Goal: Task Accomplishment & Management: Use online tool/utility

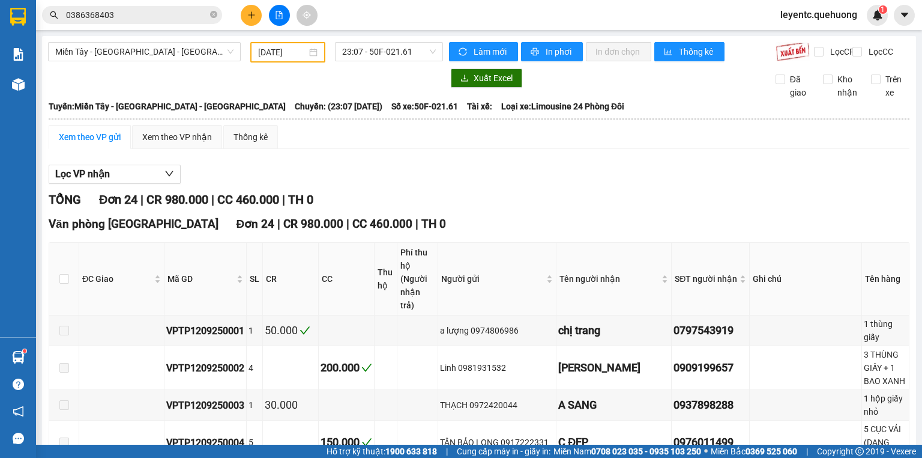
click at [294, 55] on input "[DATE]" at bounding box center [282, 52] width 48 height 13
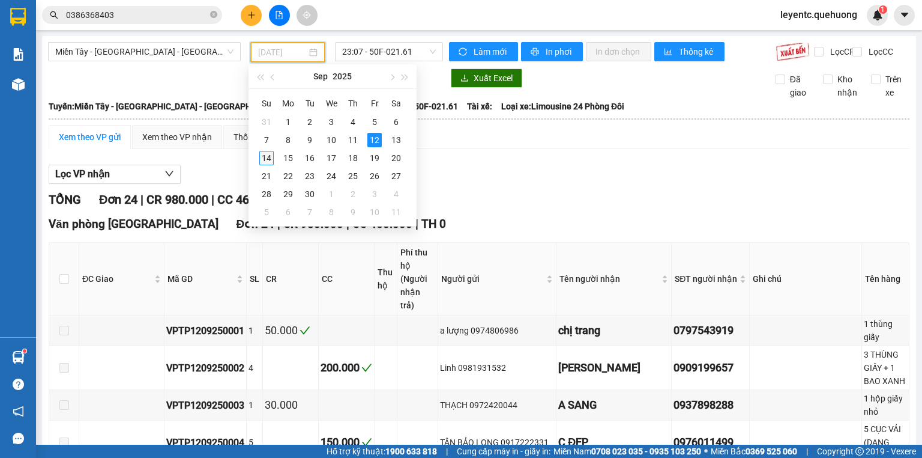
click at [271, 159] on div "14" at bounding box center [266, 158] width 14 height 14
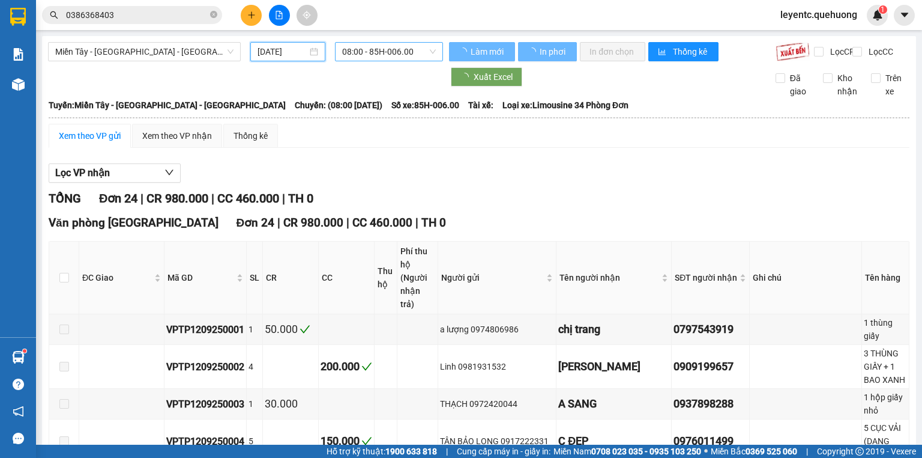
type input "[DATE]"
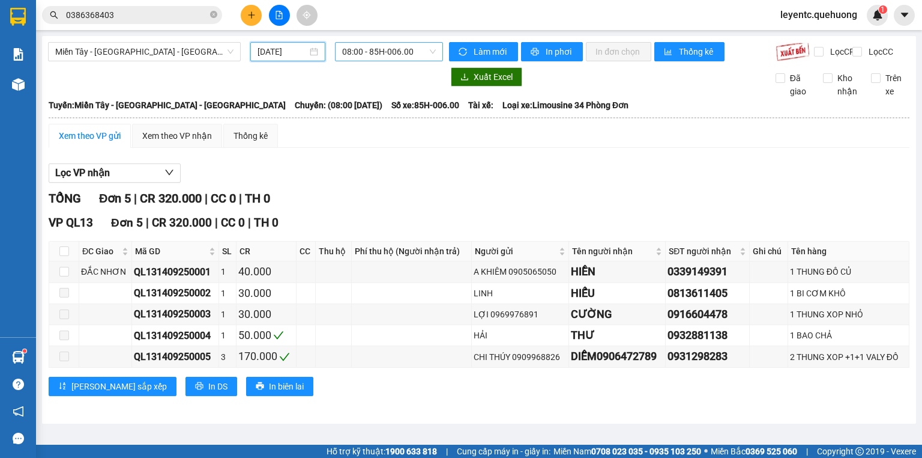
click at [370, 54] on span "08:00 - 85H-006.00" at bounding box center [389, 52] width 94 height 18
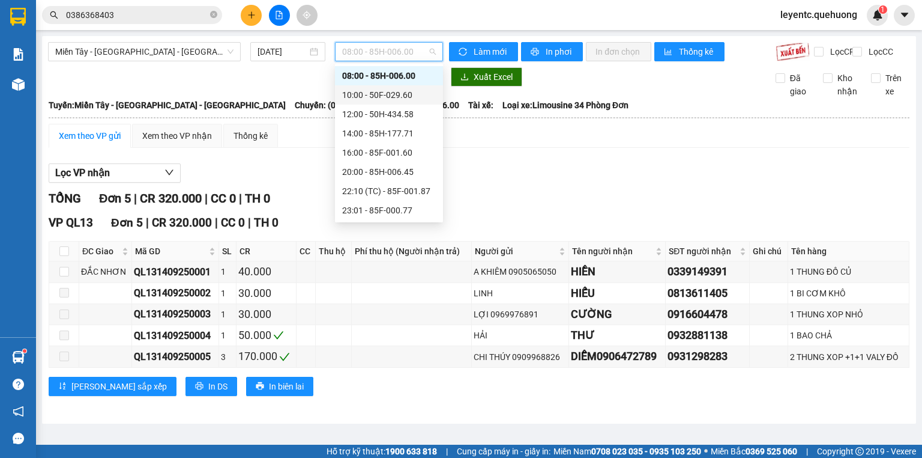
scroll to position [115, 0]
click at [364, 213] on div "23:59 - 85H-006.18" at bounding box center [389, 210] width 94 height 13
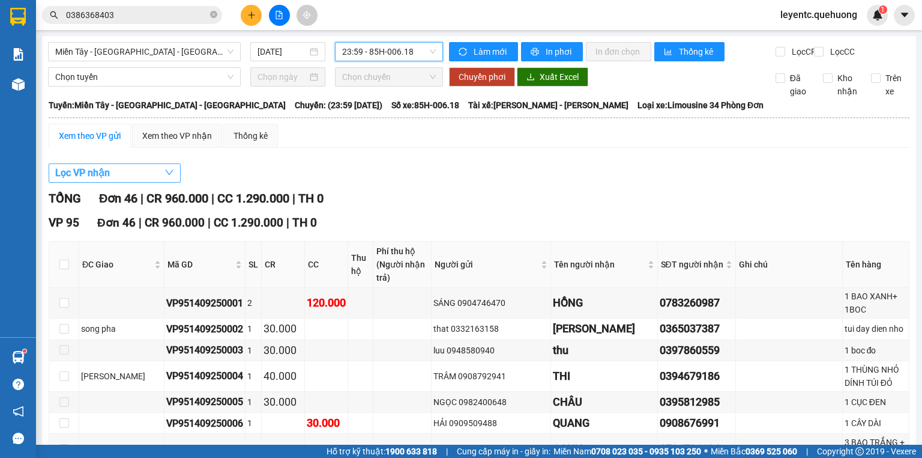
click at [151, 180] on button "Lọc VP nhận" at bounding box center [115, 172] width 132 height 19
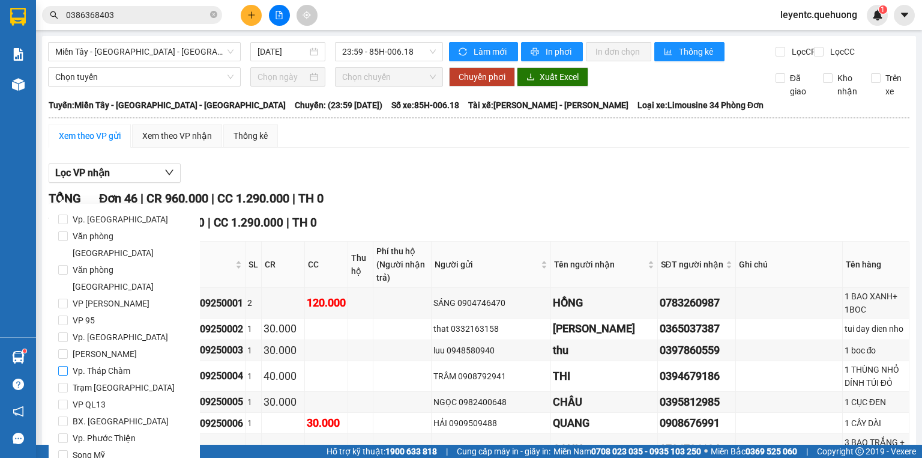
click at [103, 362] on span "Vp. Tháp Chàm" at bounding box center [101, 370] width 67 height 17
click at [68, 366] on input "Vp. Tháp Chàm" at bounding box center [63, 371] width 10 height 10
checkbox input "true"
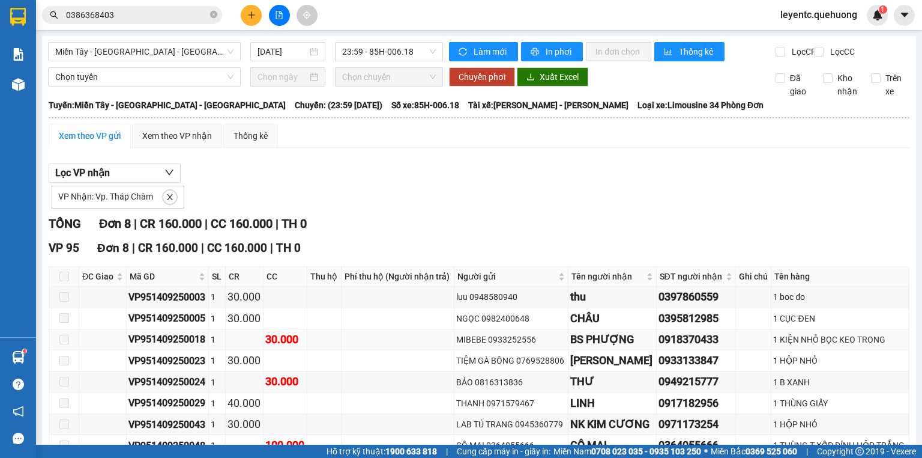
scroll to position [82, 0]
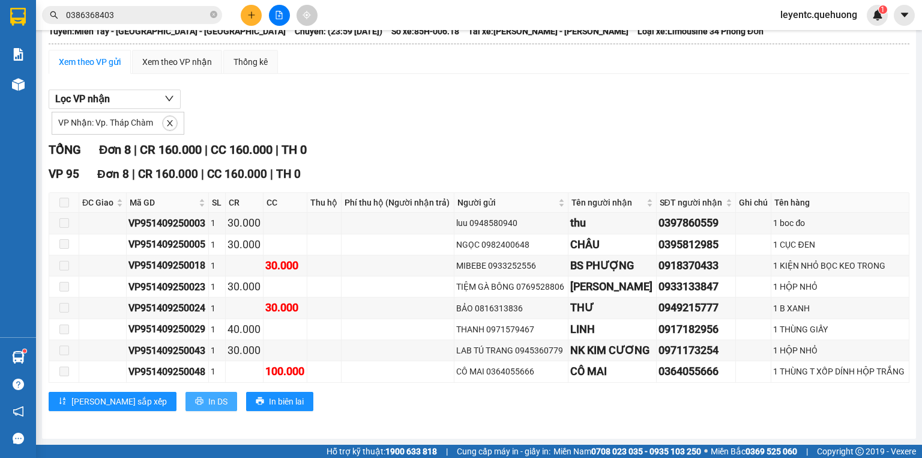
click at [208, 404] on span "In DS" at bounding box center [217, 401] width 19 height 13
click at [208, 401] on span "In DS" at bounding box center [217, 401] width 19 height 13
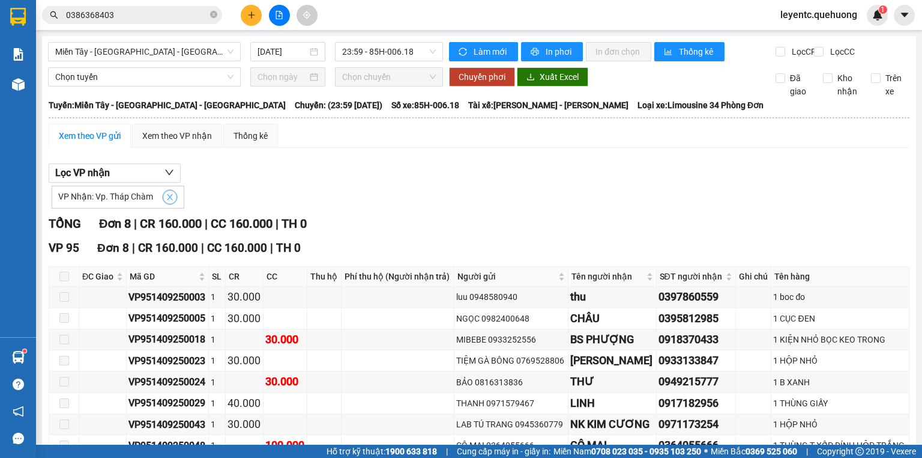
click at [171, 201] on icon "close" at bounding box center [170, 197] width 8 height 8
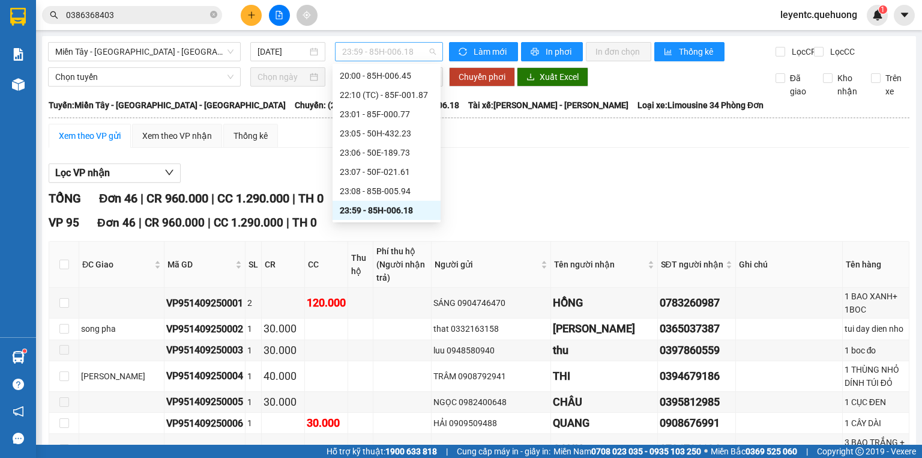
click at [384, 46] on span "23:59 - 85H-006.18" at bounding box center [389, 52] width 94 height 18
click at [410, 183] on div "23:08 - 85B-005.94" at bounding box center [387, 190] width 108 height 19
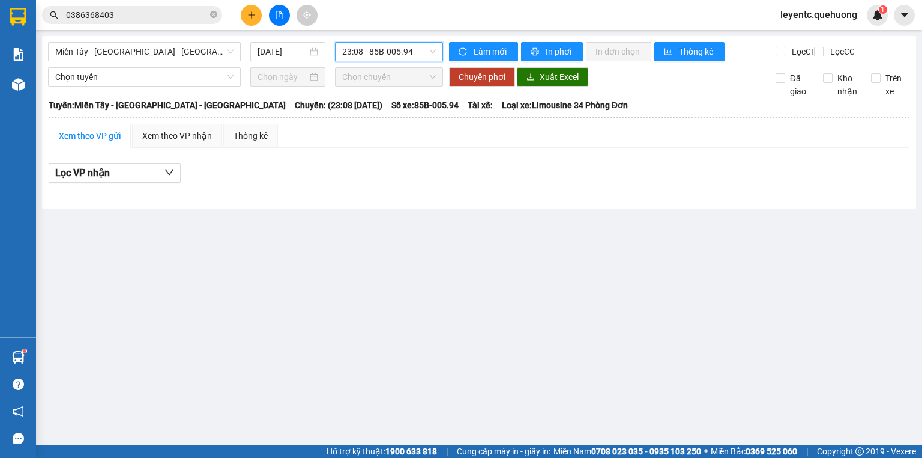
click at [376, 56] on span "23:08 - 85B-005.94" at bounding box center [389, 52] width 94 height 18
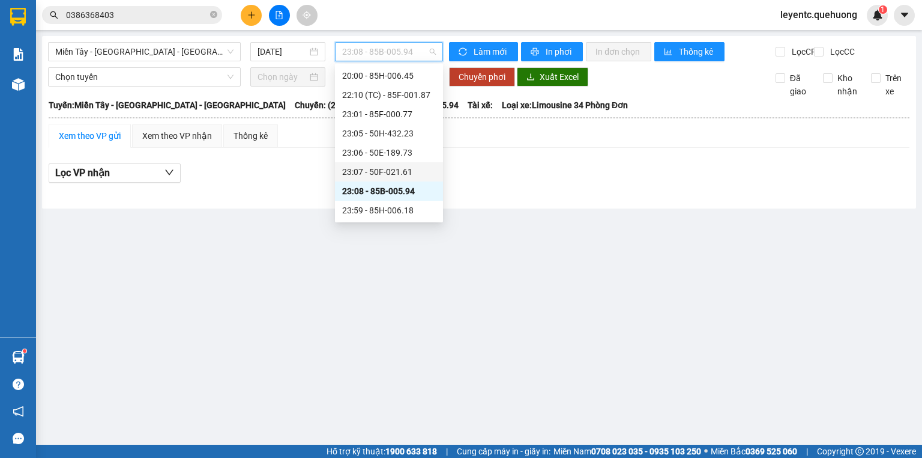
click at [371, 168] on div "23:07 - 50F-021.61" at bounding box center [389, 171] width 94 height 13
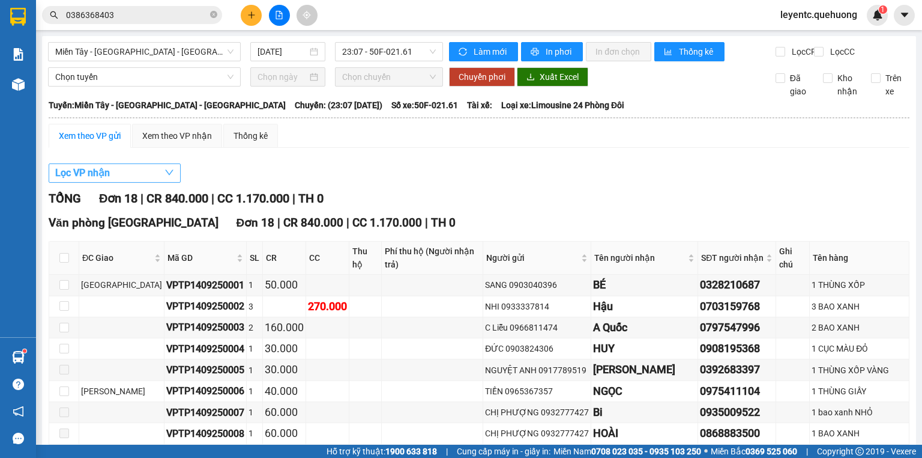
click at [157, 181] on button "Lọc VP nhận" at bounding box center [115, 172] width 132 height 19
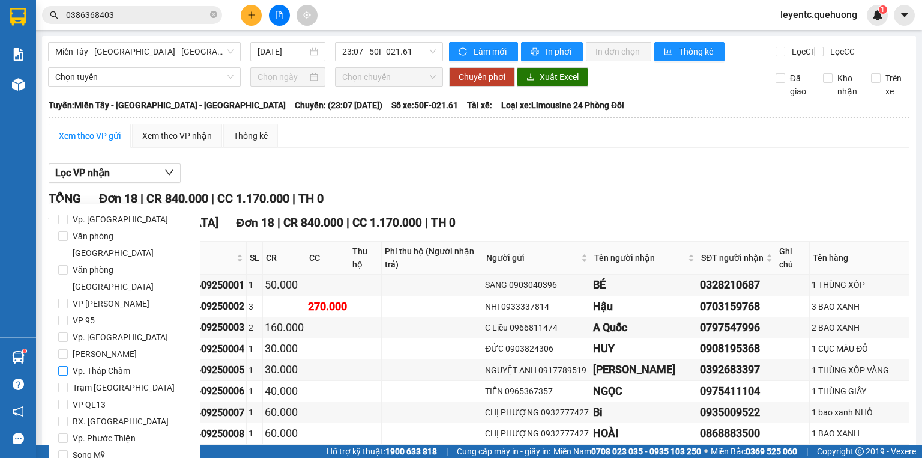
click at [108, 362] on span "Vp. Tháp Chàm" at bounding box center [101, 370] width 67 height 17
click at [68, 366] on input "Vp. Tháp Chàm" at bounding box center [63, 371] width 10 height 10
checkbox input "true"
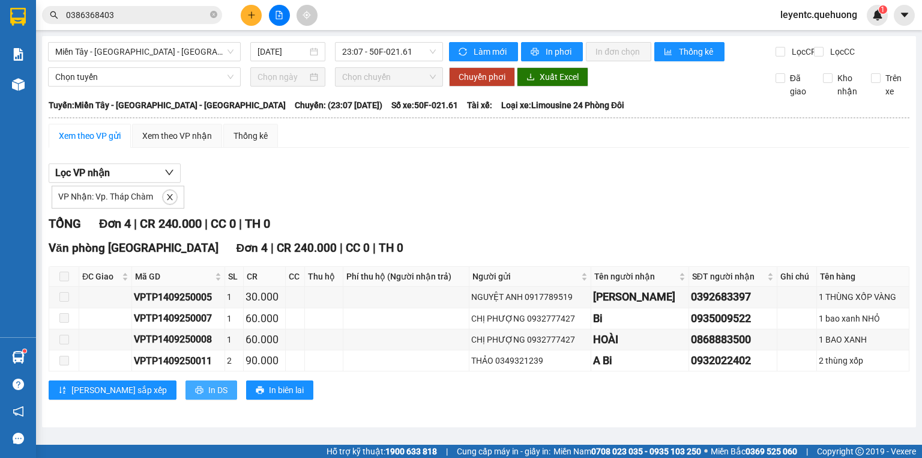
click at [208, 392] on span "In DS" at bounding box center [217, 389] width 19 height 13
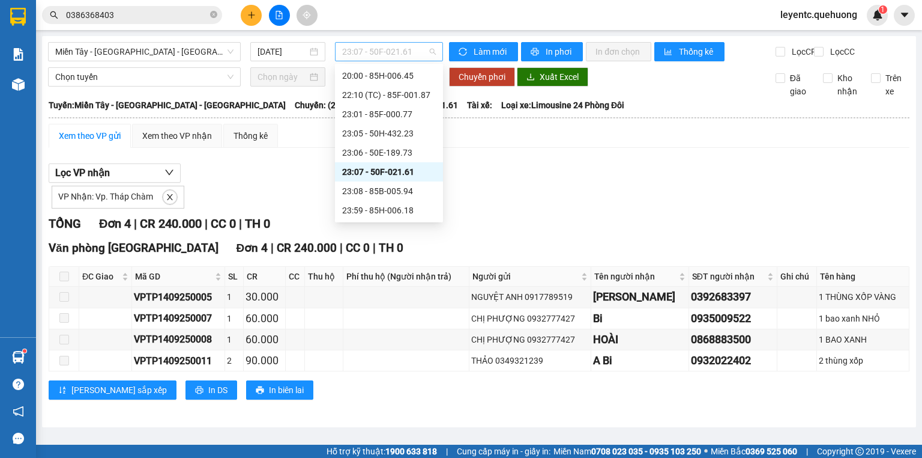
click at [372, 53] on span "23:07 - 50F-021.61" at bounding box center [389, 52] width 94 height 18
click at [370, 150] on div "23:06 - 50E-189.73" at bounding box center [389, 152] width 94 height 13
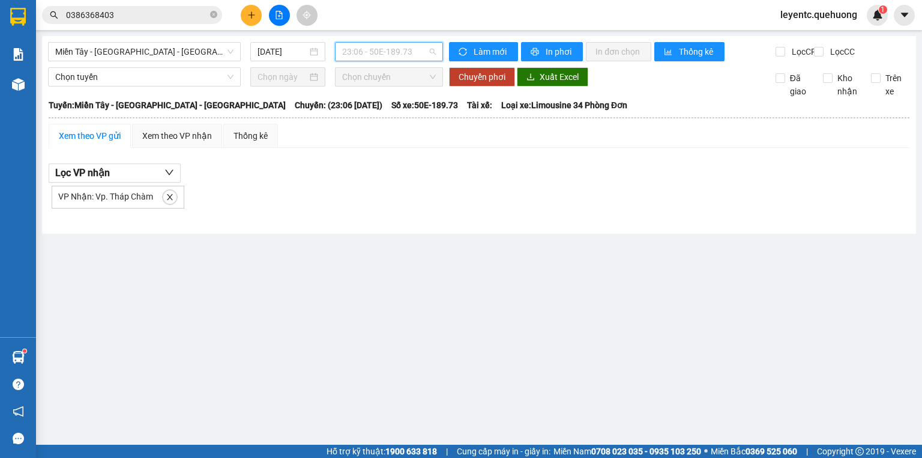
click at [367, 51] on span "23:06 - 50E-189.73" at bounding box center [389, 52] width 94 height 18
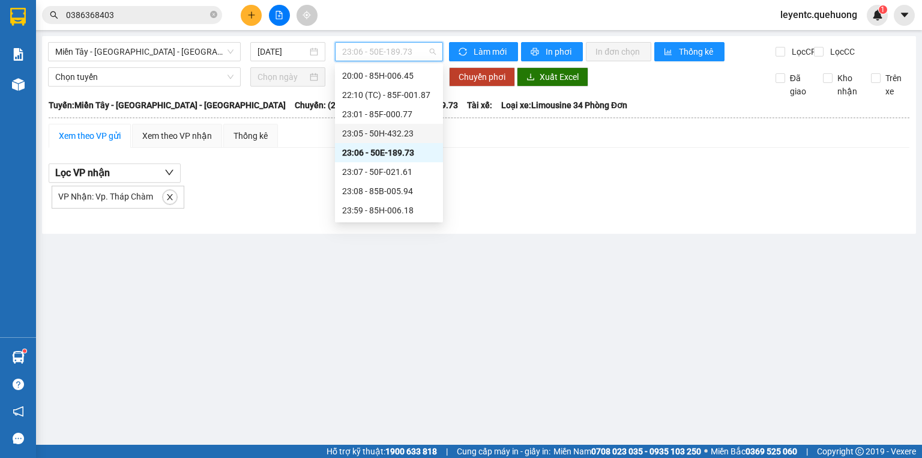
click at [369, 132] on div "23:05 - 50H-432.23" at bounding box center [389, 133] width 94 height 13
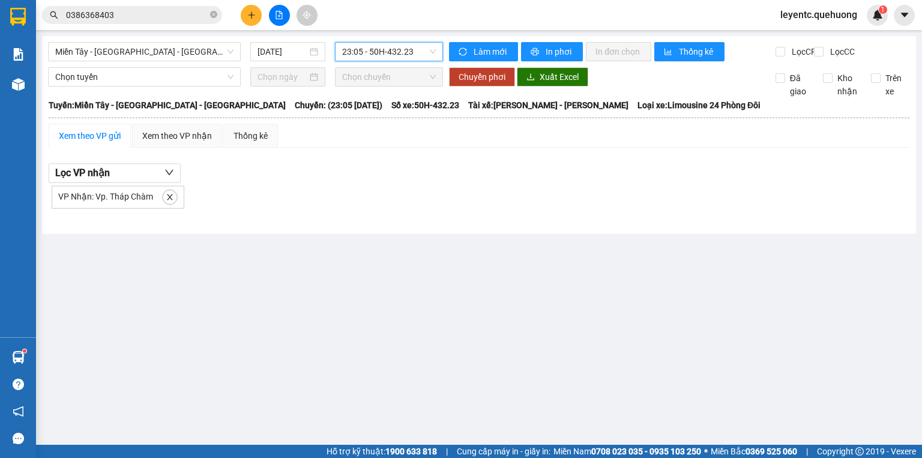
click at [373, 55] on span "23:05 - 50H-432.23" at bounding box center [389, 52] width 94 height 18
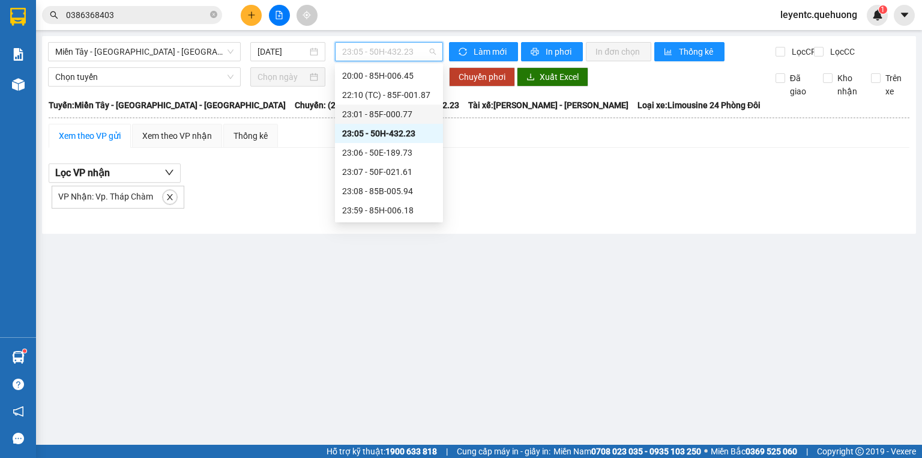
click at [379, 115] on div "23:01 - 85F-000.77" at bounding box center [389, 113] width 94 height 13
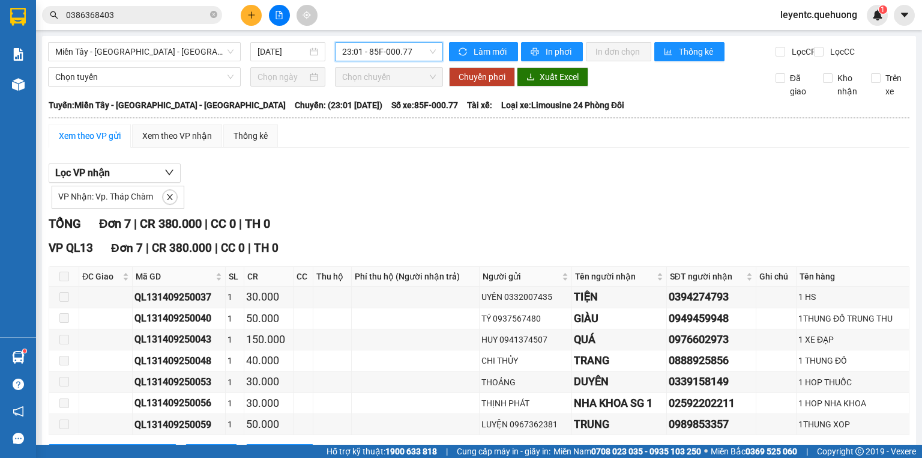
scroll to position [60, 0]
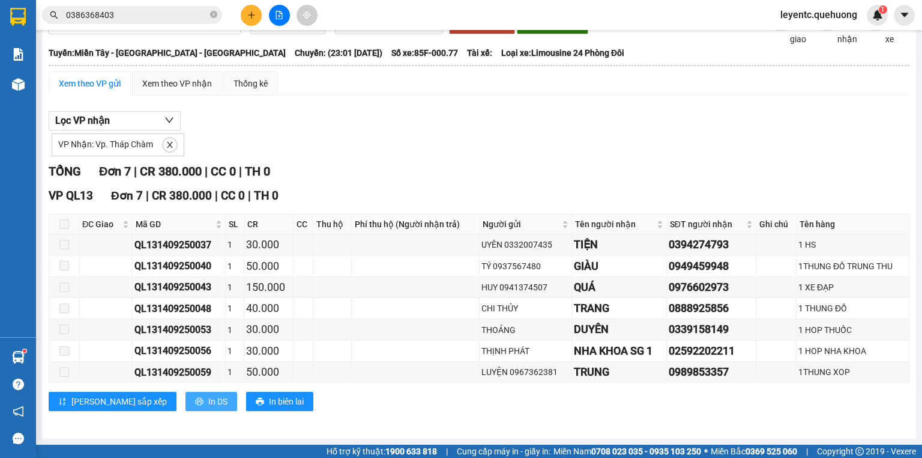
click at [186, 399] on button "In DS" at bounding box center [212, 401] width 52 height 19
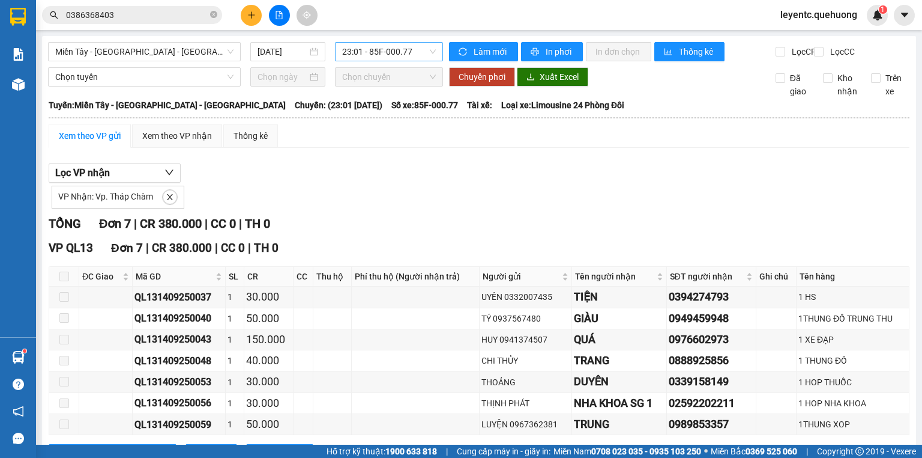
click at [348, 52] on span "23:01 - 85F-000.77" at bounding box center [389, 52] width 94 height 18
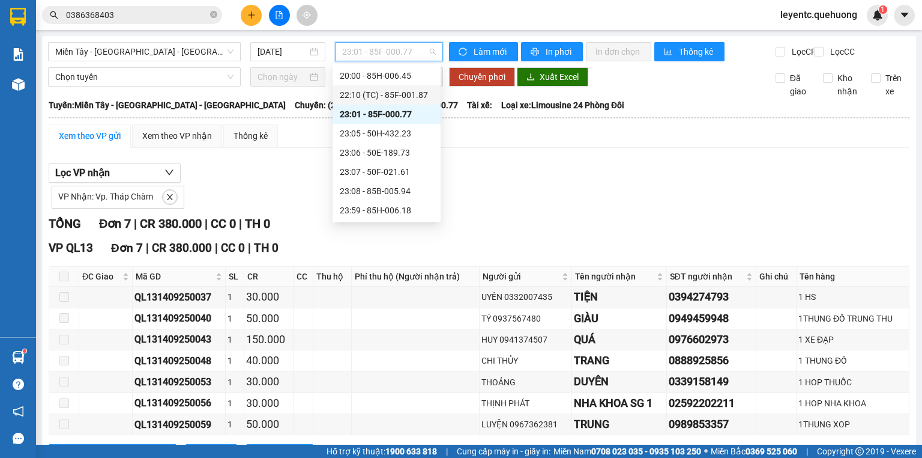
click at [365, 101] on div "22:10 (TC) - 85F-001.87" at bounding box center [387, 94] width 94 height 13
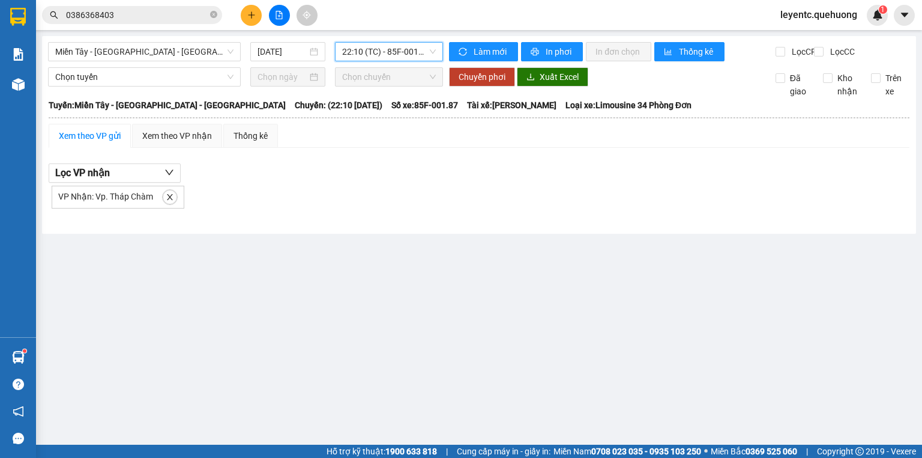
click at [372, 55] on span "22:10 (TC) - 85F-001.87" at bounding box center [389, 52] width 94 height 18
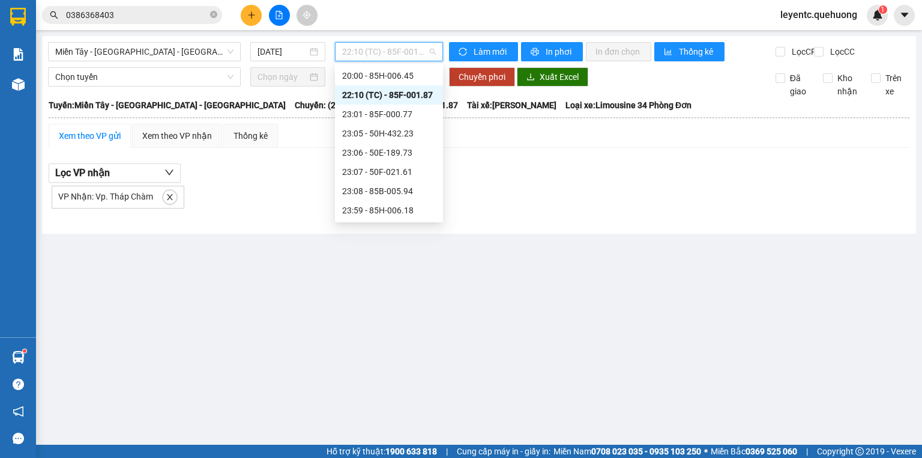
scroll to position [19, 0]
click at [364, 177] on div "20:00 - 85H-006.45" at bounding box center [389, 171] width 94 height 13
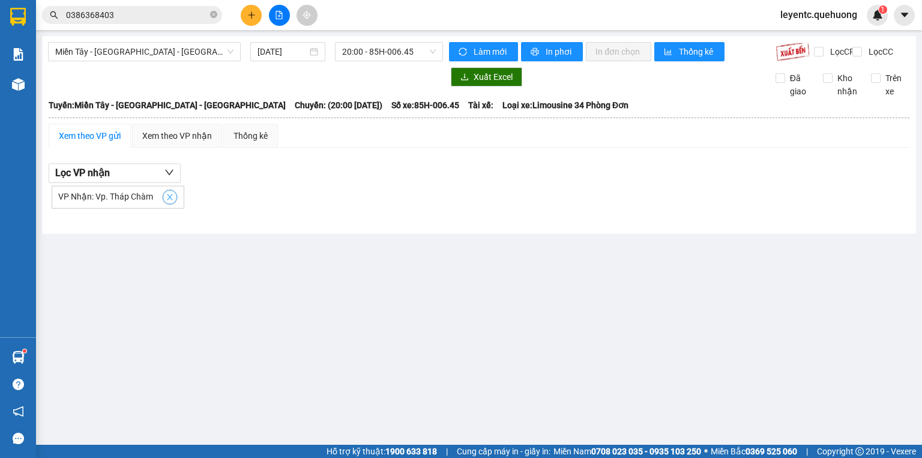
click at [166, 201] on icon "close" at bounding box center [170, 197] width 8 height 8
